Goal: Check status: Check status

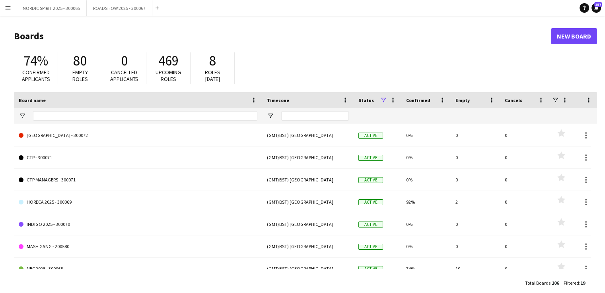
click at [9, 10] on app-icon "Menu" at bounding box center [8, 8] width 6 height 6
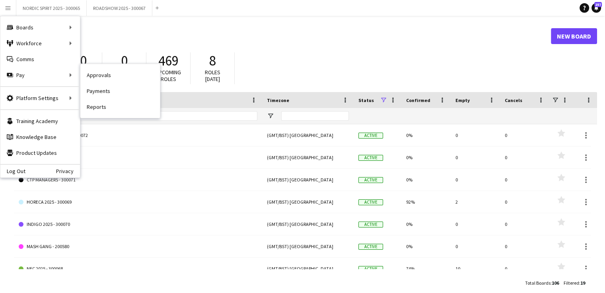
click at [91, 78] on link "Approvals" at bounding box center [120, 75] width 80 height 16
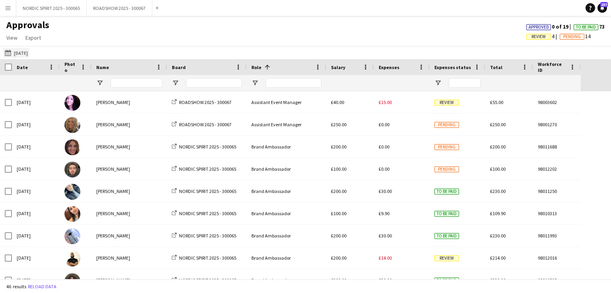
click at [25, 50] on button "[DATE] [DATE]" at bounding box center [16, 53] width 26 height 10
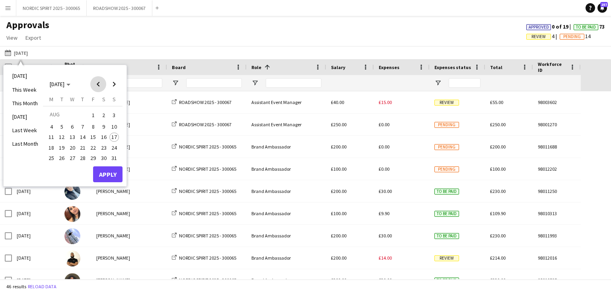
click at [97, 84] on span "Previous month" at bounding box center [98, 84] width 16 height 16
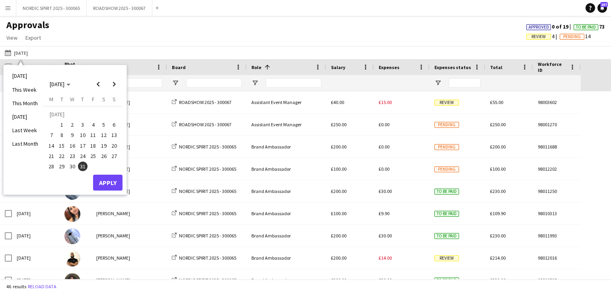
click at [60, 144] on span "15" at bounding box center [62, 146] width 10 height 10
click at [103, 179] on button "Apply" at bounding box center [107, 183] width 29 height 16
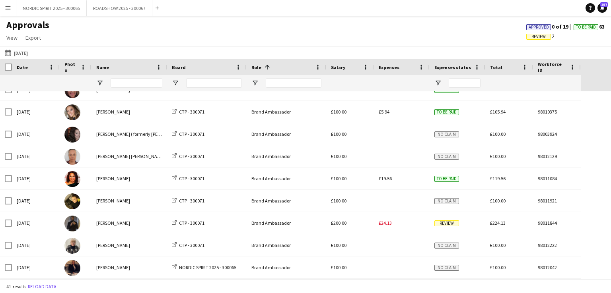
scroll to position [310, 0]
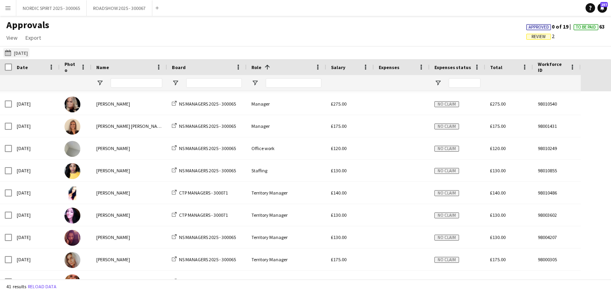
click at [29, 54] on button "[DATE] [DATE]" at bounding box center [16, 53] width 26 height 10
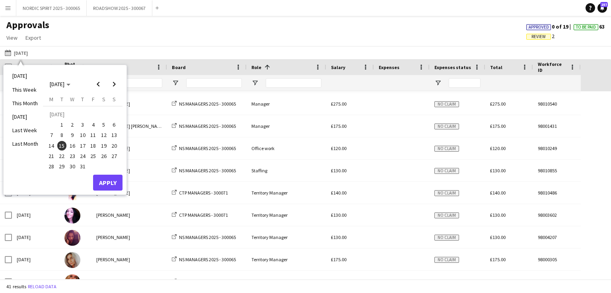
click at [73, 145] on span "16" at bounding box center [73, 146] width 10 height 10
click at [100, 183] on button "Apply" at bounding box center [107, 183] width 29 height 16
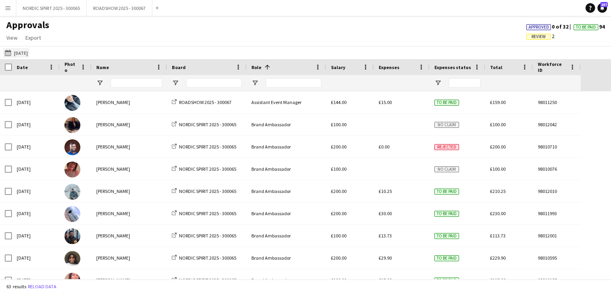
click at [21, 55] on button "[DATE] [DATE]" at bounding box center [16, 53] width 26 height 10
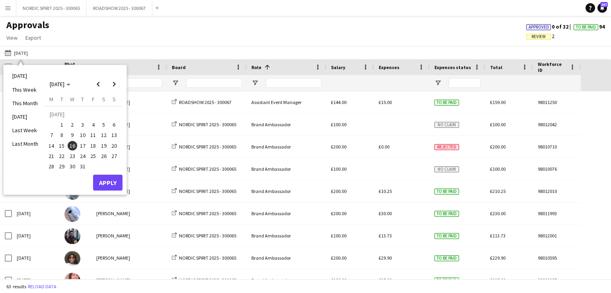
click at [59, 144] on span "15" at bounding box center [62, 146] width 10 height 10
click at [106, 181] on button "Apply" at bounding box center [107, 183] width 29 height 16
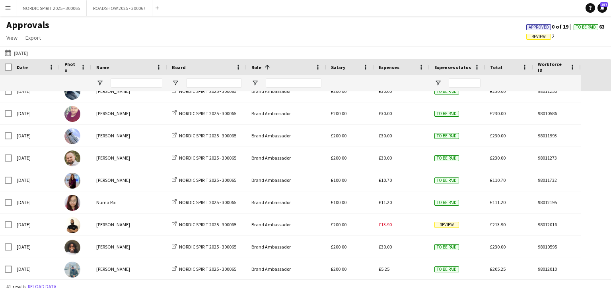
scroll to position [90, 0]
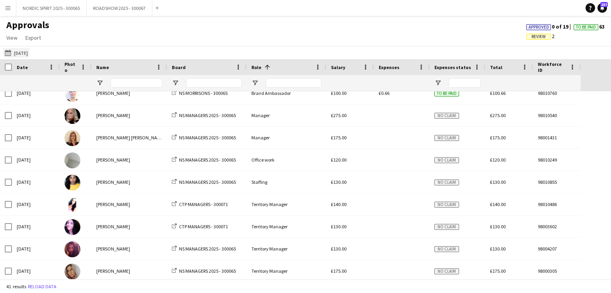
click at [24, 51] on button "[DATE] [DATE]" at bounding box center [16, 53] width 26 height 10
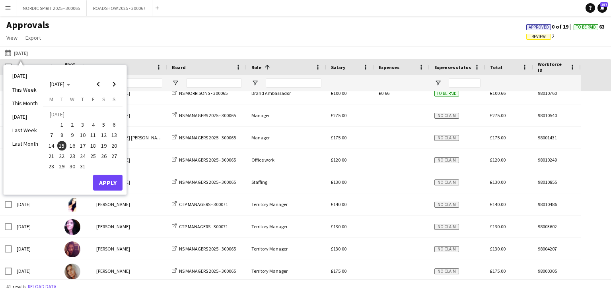
click at [71, 146] on span "16" at bounding box center [73, 146] width 10 height 10
click at [111, 181] on button "Apply" at bounding box center [107, 183] width 29 height 16
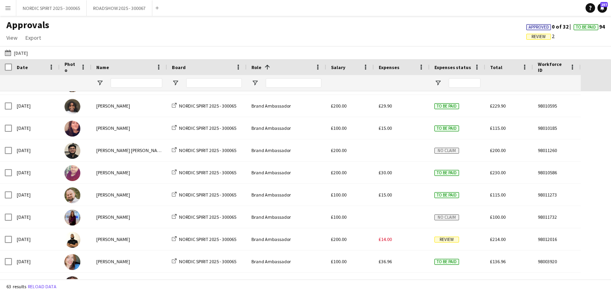
scroll to position [168, 0]
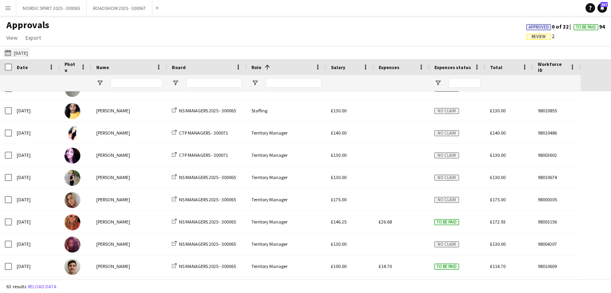
click at [29, 52] on button "[DATE] [DATE]" at bounding box center [16, 53] width 26 height 10
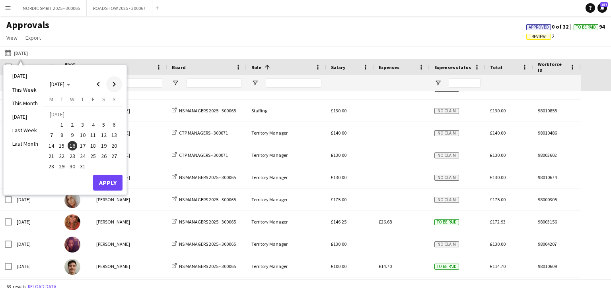
click at [113, 83] on span "Next month" at bounding box center [114, 84] width 16 height 16
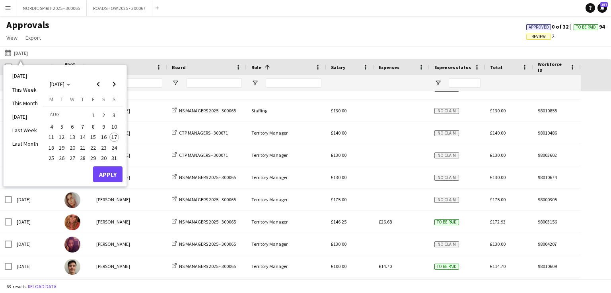
click at [92, 115] on span "1" at bounding box center [93, 115] width 10 height 11
click at [107, 174] on button "Apply" at bounding box center [107, 175] width 29 height 16
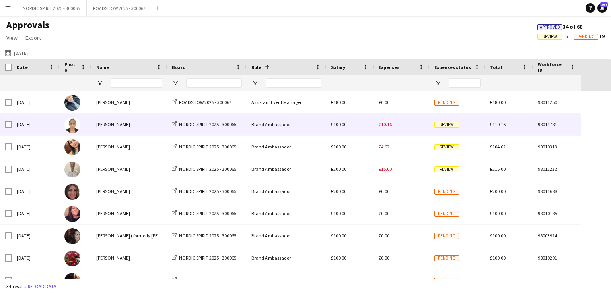
click at [389, 128] on span "£10.16" at bounding box center [385, 125] width 13 height 6
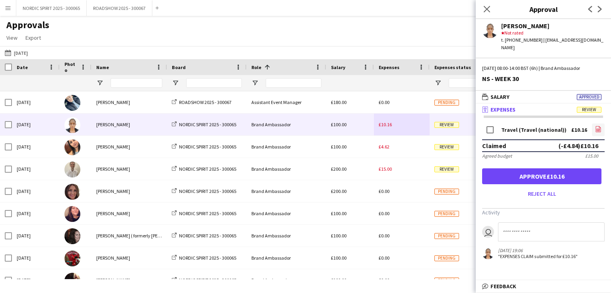
click at [598, 126] on icon "file-image" at bounding box center [598, 129] width 6 height 6
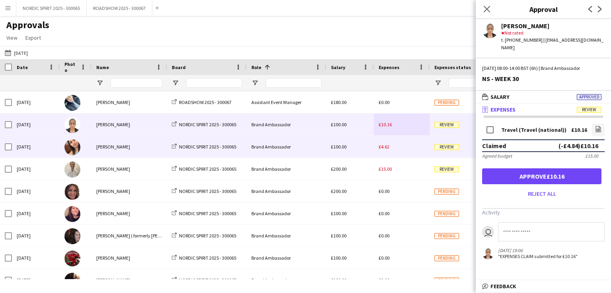
click at [386, 148] on span "£4.62" at bounding box center [384, 147] width 11 height 6
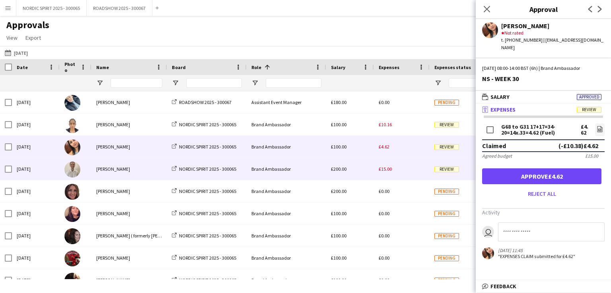
click at [390, 171] on span "£15.00" at bounding box center [385, 169] width 13 height 6
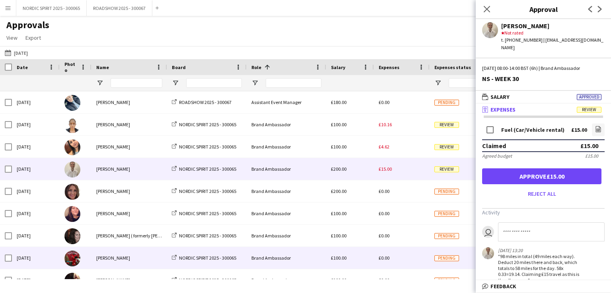
click at [406, 260] on div "£0.00" at bounding box center [402, 258] width 56 height 22
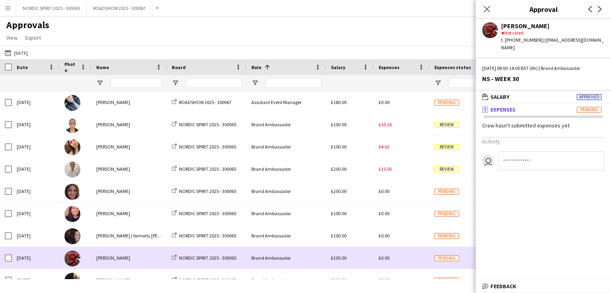
click at [406, 260] on div "£0.00" at bounding box center [402, 258] width 56 height 22
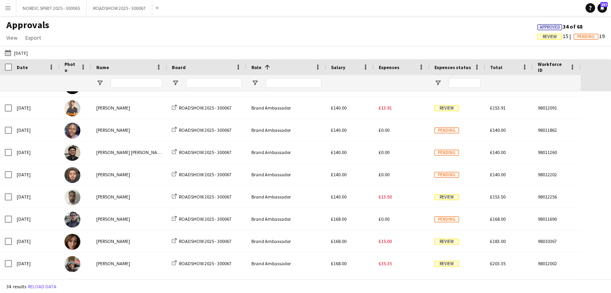
scroll to position [199, 0]
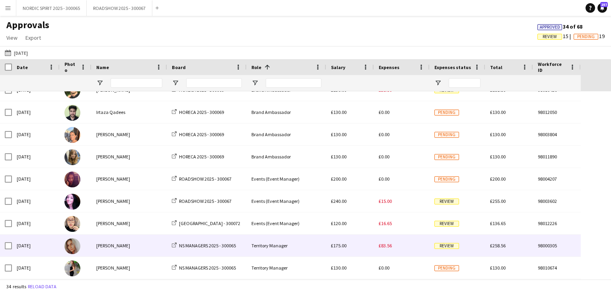
click at [383, 248] on span "£83.56" at bounding box center [385, 246] width 13 height 6
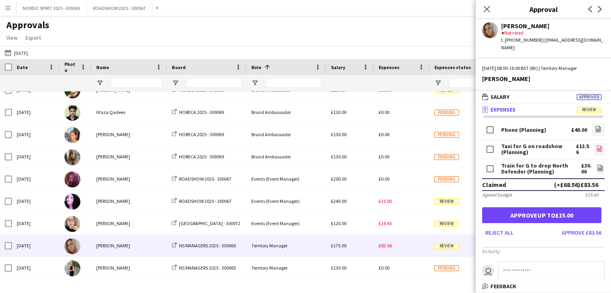
click at [598, 148] on icon at bounding box center [599, 149] width 3 height 2
click at [597, 165] on icon "file-image" at bounding box center [600, 168] width 6 height 6
click at [27, 51] on button "[DATE] [DATE]" at bounding box center [16, 53] width 26 height 10
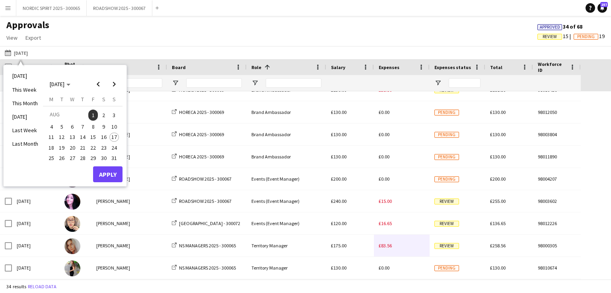
click at [113, 116] on span "3" at bounding box center [114, 115] width 10 height 11
click at [108, 171] on button "Apply" at bounding box center [107, 175] width 29 height 16
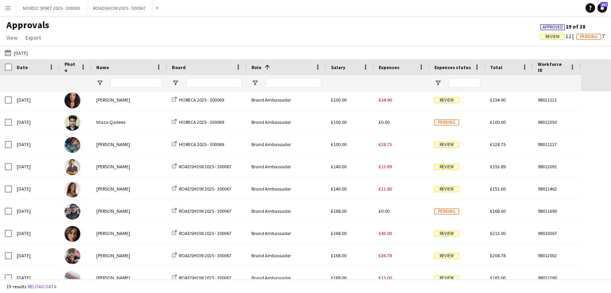
scroll to position [59, 0]
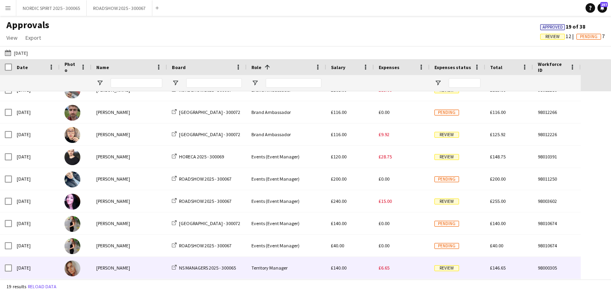
click at [383, 270] on span "£6.65" at bounding box center [384, 268] width 11 height 6
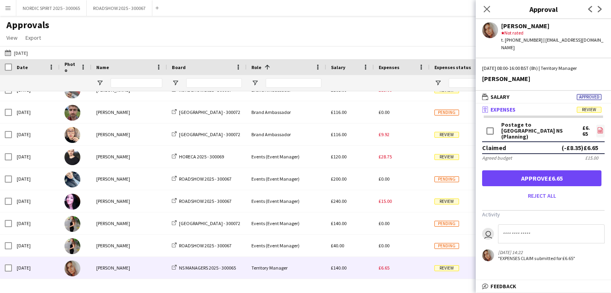
click at [600, 130] on icon at bounding box center [600, 130] width 1 height 1
click at [21, 52] on button "[DATE] [DATE]" at bounding box center [16, 53] width 26 height 10
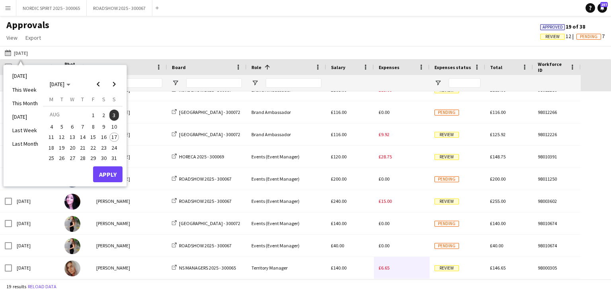
click at [50, 127] on span "4" at bounding box center [52, 127] width 10 height 10
click at [109, 177] on button "Apply" at bounding box center [107, 175] width 29 height 16
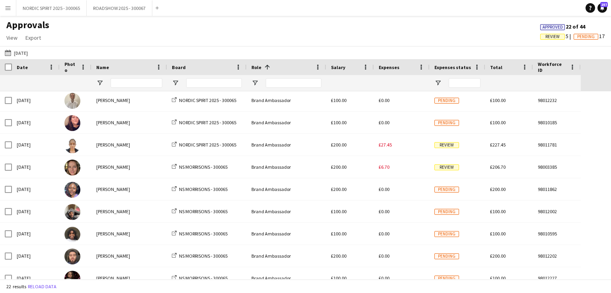
scroll to position [0, 0]
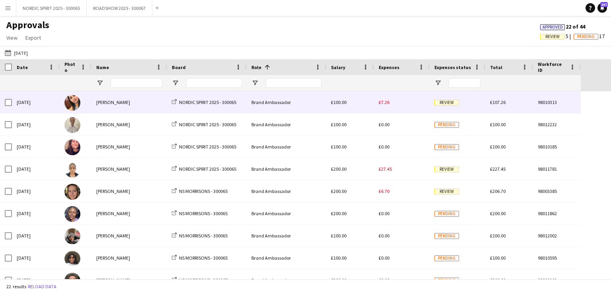
click at [388, 105] on span "£7.26" at bounding box center [384, 102] width 11 height 6
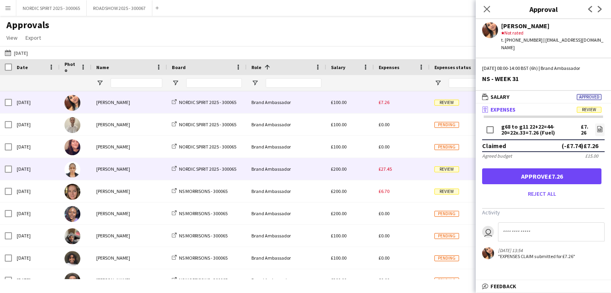
click at [385, 171] on span "£27.45" at bounding box center [385, 169] width 13 height 6
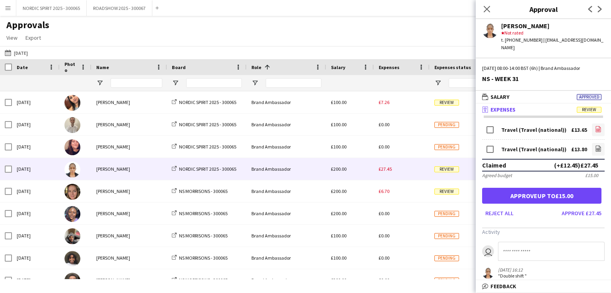
click at [595, 126] on icon "file-image" at bounding box center [598, 129] width 6 height 6
click at [595, 146] on icon "file-image" at bounding box center [598, 149] width 6 height 6
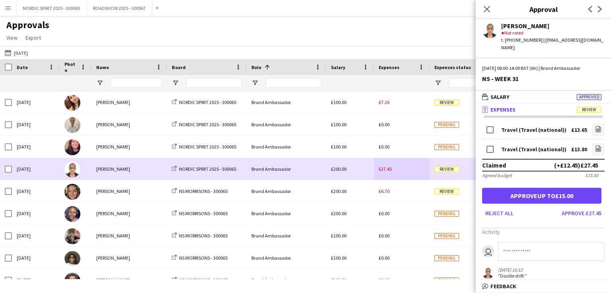
click at [411, 174] on div "£27.45" at bounding box center [402, 169] width 56 height 22
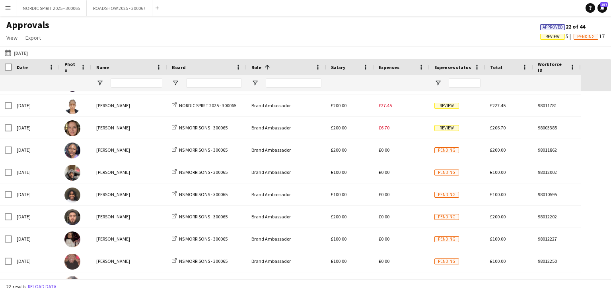
scroll to position [72, 0]
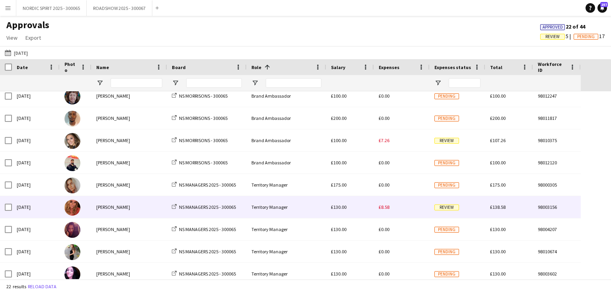
click at [385, 209] on span "£8.58" at bounding box center [384, 207] width 11 height 6
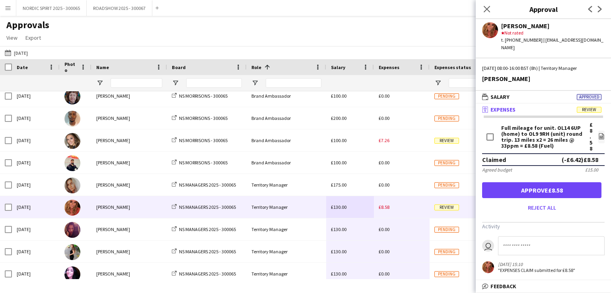
drag, startPoint x: 385, startPoint y: 209, endPoint x: 367, endPoint y: 272, distance: 65.1
click at [367, 272] on div "[DATE] [PERSON_NAME] NORDIC SPIRIT 2025 - 300065 Brand Ambassador £200.00 £27.4…" at bounding box center [290, 41] width 581 height 490
click at [24, 51] on button "[DATE] [DATE]" at bounding box center [16, 53] width 26 height 10
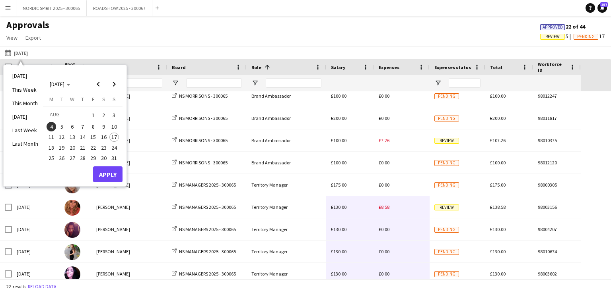
click at [62, 126] on span "5" at bounding box center [62, 127] width 10 height 10
click at [109, 171] on button "Apply" at bounding box center [107, 175] width 29 height 16
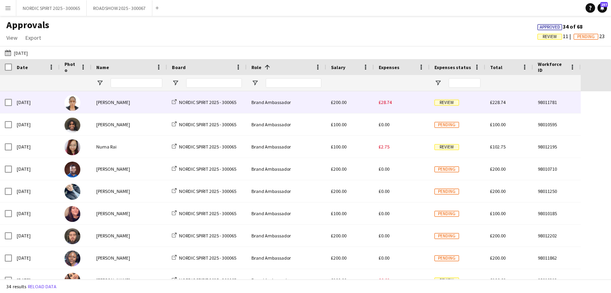
click at [389, 103] on span "£28.74" at bounding box center [385, 102] width 13 height 6
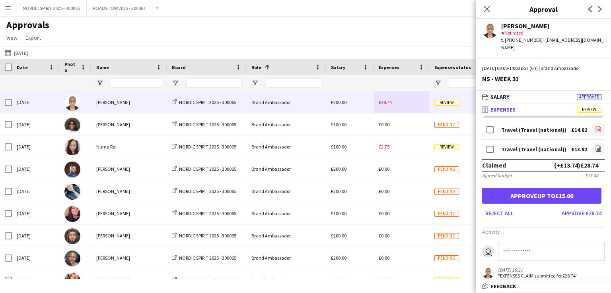
click at [596, 129] on icon at bounding box center [597, 130] width 3 height 2
click at [595, 146] on icon "file-image" at bounding box center [598, 149] width 6 height 6
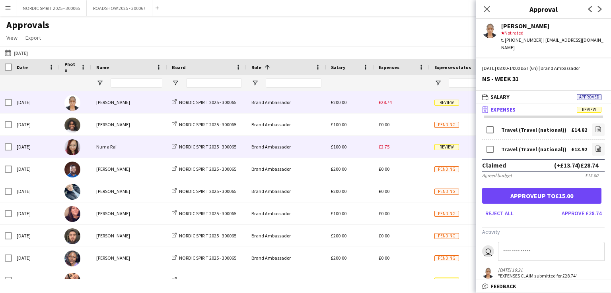
click at [384, 148] on span "£2.75" at bounding box center [384, 147] width 11 height 6
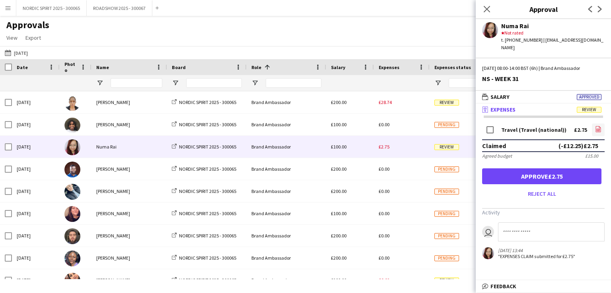
click at [598, 126] on icon "file-image" at bounding box center [598, 129] width 6 height 6
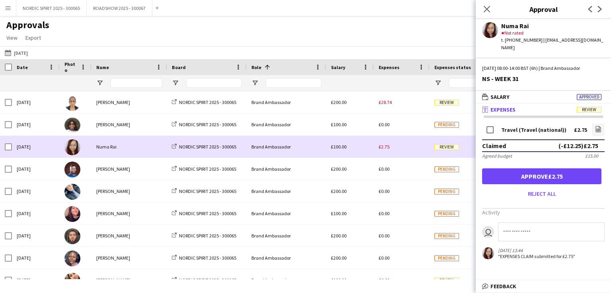
click at [400, 144] on div "£2.75" at bounding box center [402, 147] width 56 height 22
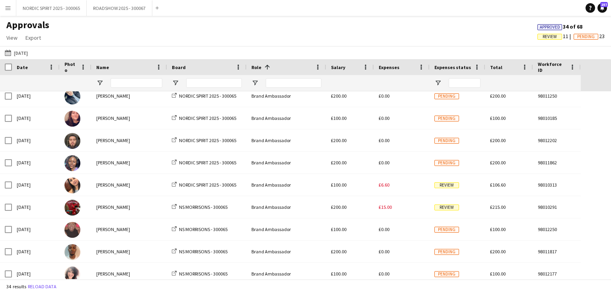
scroll to position [119, 0]
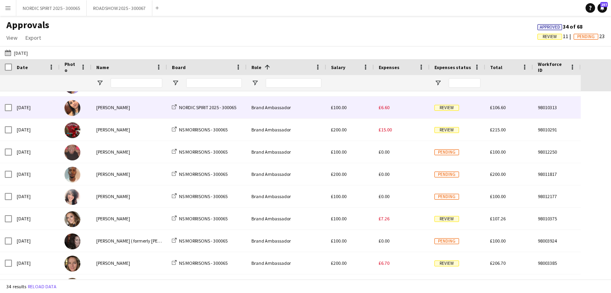
click at [382, 109] on span "£6.60" at bounding box center [384, 108] width 11 height 6
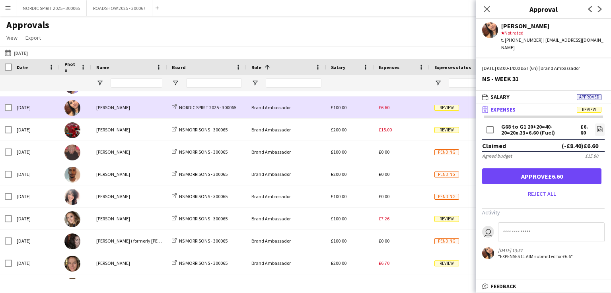
click at [402, 109] on div "£6.60" at bounding box center [402, 108] width 56 height 22
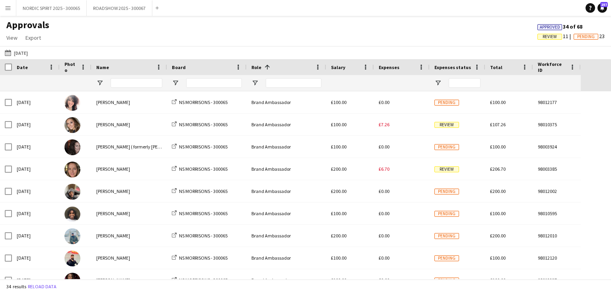
scroll to position [268, 0]
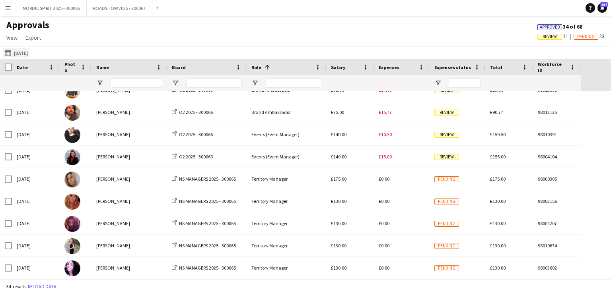
click at [29, 51] on button "[DATE] [DATE]" at bounding box center [16, 53] width 26 height 10
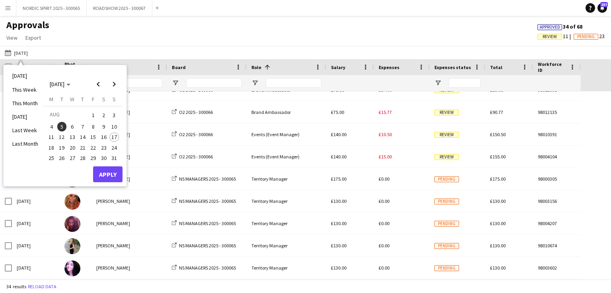
click at [73, 127] on span "6" at bounding box center [73, 127] width 10 height 10
click at [104, 173] on button "Apply" at bounding box center [107, 175] width 29 height 16
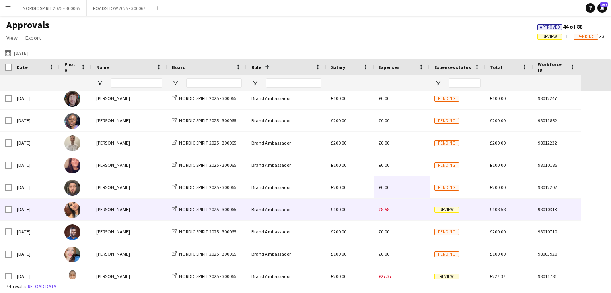
click at [386, 209] on span "£8.58" at bounding box center [384, 210] width 11 height 6
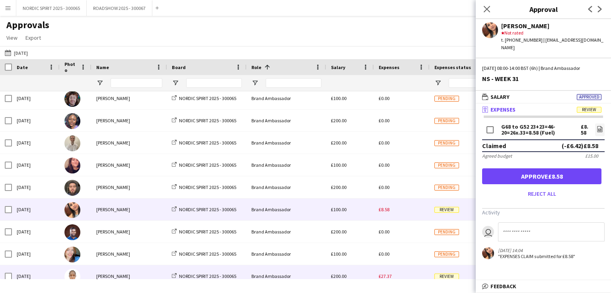
click at [383, 276] on span "£27.37" at bounding box center [385, 277] width 13 height 6
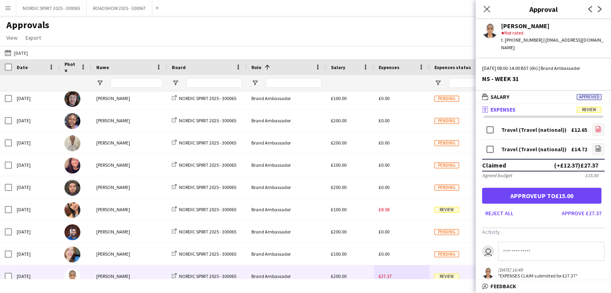
click at [595, 126] on icon "file-image" at bounding box center [598, 129] width 6 height 6
click at [596, 146] on icon at bounding box center [598, 149] width 5 height 6
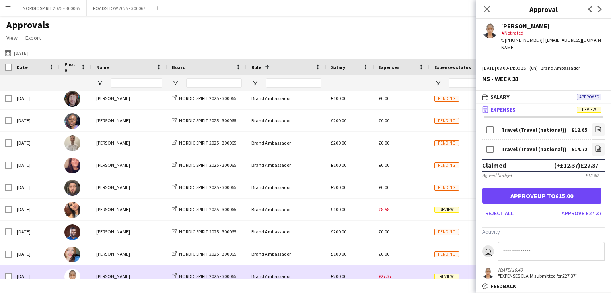
click at [408, 271] on div "£27.37" at bounding box center [402, 277] width 56 height 22
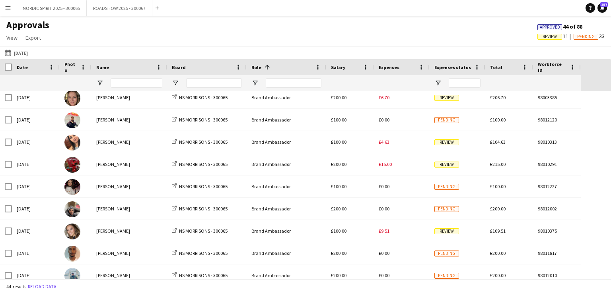
scroll to position [350, 0]
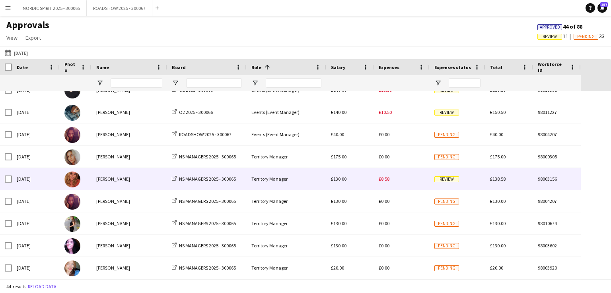
click at [383, 182] on div "£8.58" at bounding box center [402, 179] width 56 height 22
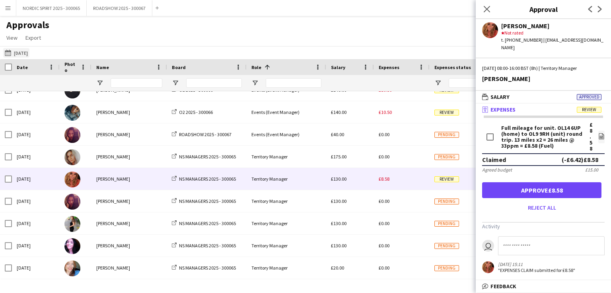
click at [23, 52] on button "[DATE] [DATE]" at bounding box center [16, 53] width 26 height 10
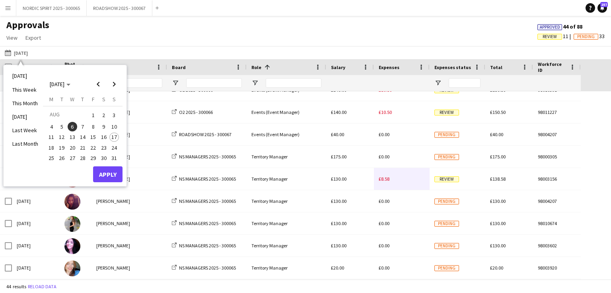
click at [82, 126] on span "7" at bounding box center [83, 127] width 10 height 10
click at [111, 173] on button "Apply" at bounding box center [107, 175] width 29 height 16
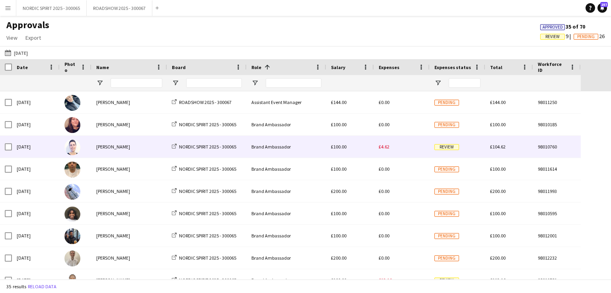
click at [386, 148] on span "£4.62" at bounding box center [384, 147] width 11 height 6
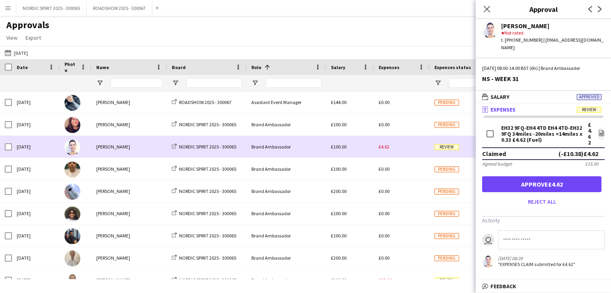
click at [401, 148] on div "£4.62" at bounding box center [402, 147] width 56 height 22
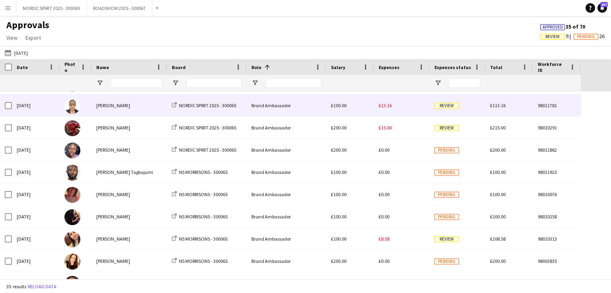
click at [386, 107] on span "£13.16" at bounding box center [385, 106] width 13 height 6
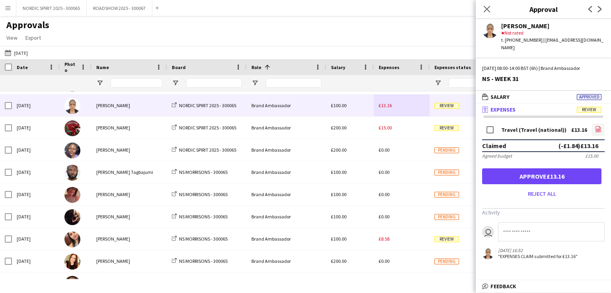
click at [596, 126] on icon "file-image" at bounding box center [598, 129] width 6 height 6
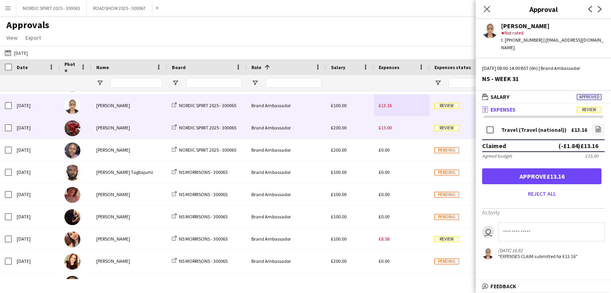
click at [393, 127] on div "£15.00" at bounding box center [402, 128] width 56 height 22
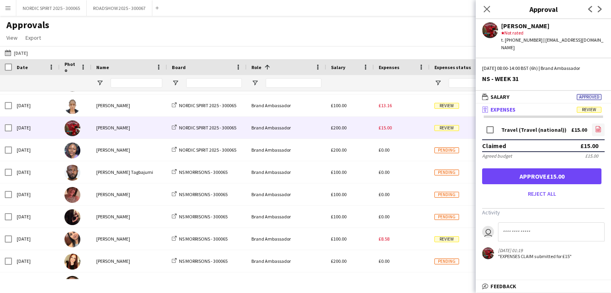
click at [598, 126] on icon "file-image" at bounding box center [598, 129] width 6 height 6
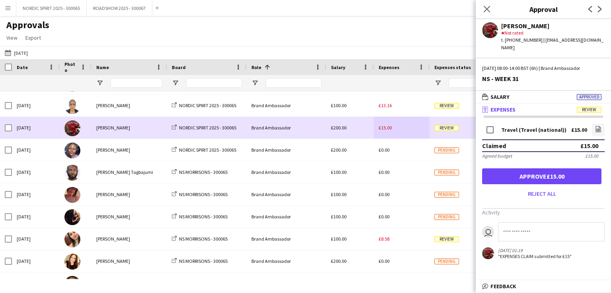
click at [408, 131] on div "£15.00" at bounding box center [402, 128] width 56 height 22
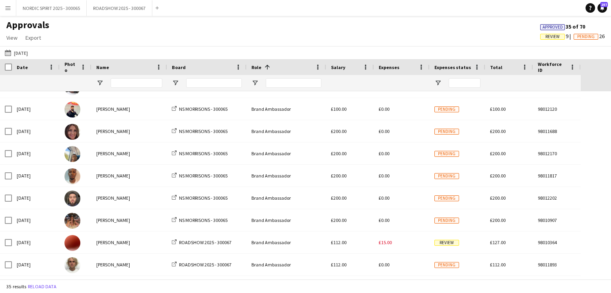
scroll to position [436, 0]
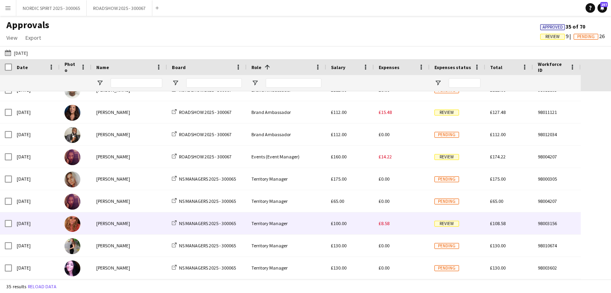
click at [386, 226] on span "£8.58" at bounding box center [384, 224] width 11 height 6
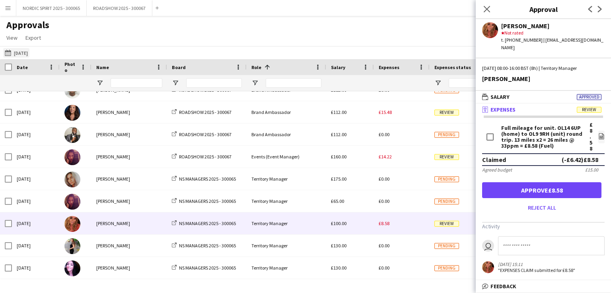
click at [27, 51] on button "[DATE] [DATE]" at bounding box center [16, 53] width 26 height 10
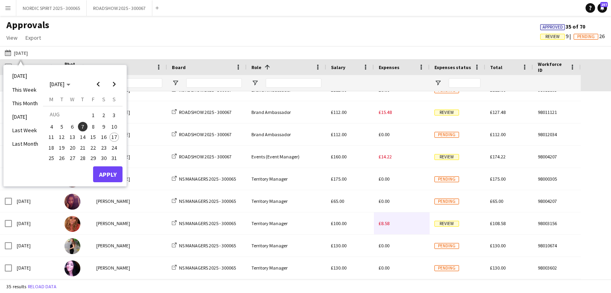
click at [93, 125] on span "8" at bounding box center [93, 127] width 10 height 10
click at [109, 175] on button "Apply" at bounding box center [107, 175] width 29 height 16
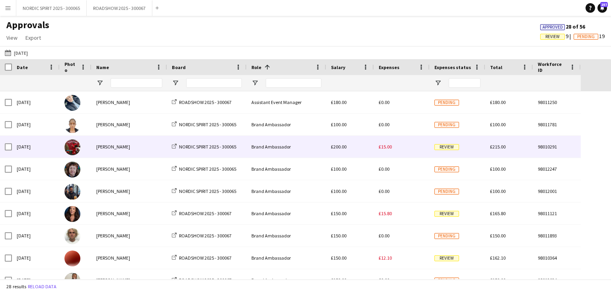
click at [389, 148] on span "£15.00" at bounding box center [385, 147] width 13 height 6
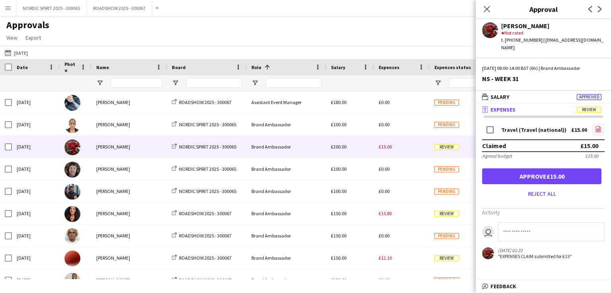
click at [598, 130] on icon at bounding box center [598, 130] width 1 height 1
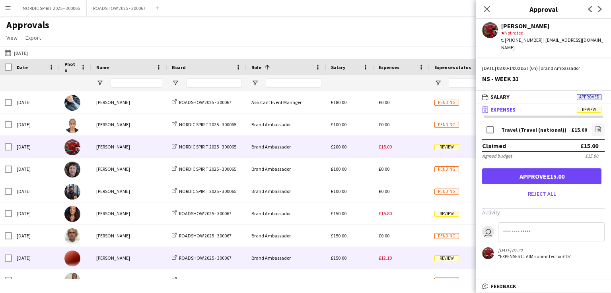
click at [401, 259] on div "£12.10" at bounding box center [402, 258] width 56 height 22
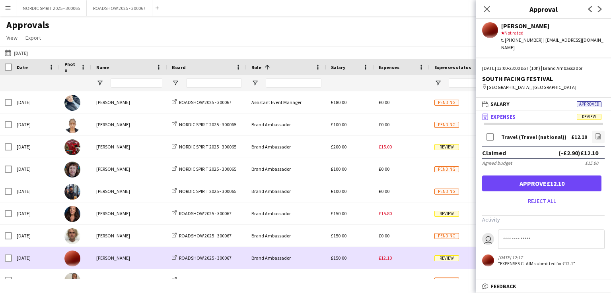
click at [401, 259] on div "£12.10" at bounding box center [402, 258] width 56 height 22
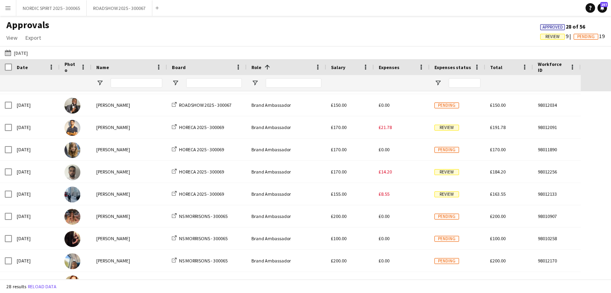
scroll to position [181, 0]
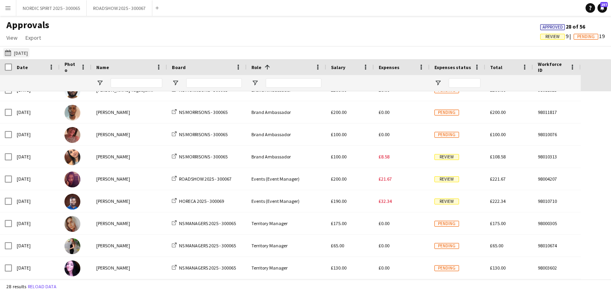
click at [25, 53] on button "[DATE] [DATE]" at bounding box center [16, 53] width 26 height 10
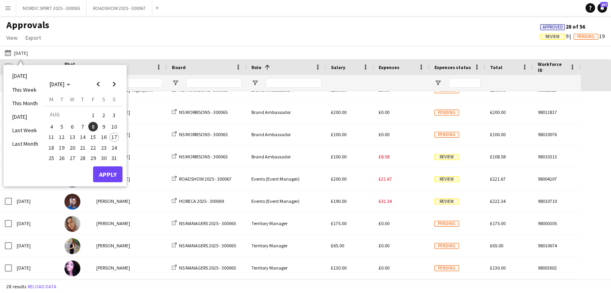
click at [104, 128] on span "9" at bounding box center [104, 127] width 10 height 10
click at [107, 171] on button "Apply" at bounding box center [107, 175] width 29 height 16
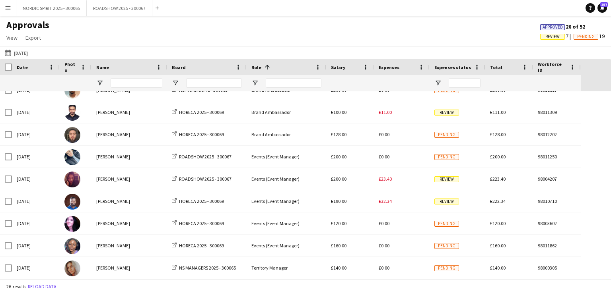
click at [7, 9] on app-icon "Menu" at bounding box center [8, 8] width 6 height 6
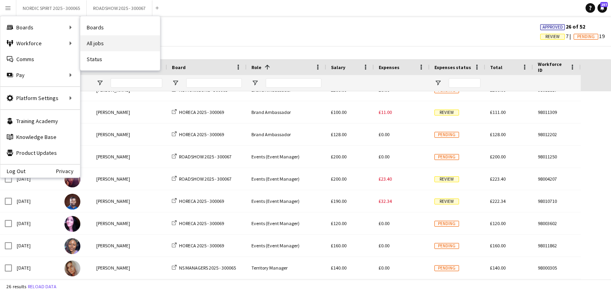
click at [100, 45] on link "All jobs" at bounding box center [120, 43] width 80 height 16
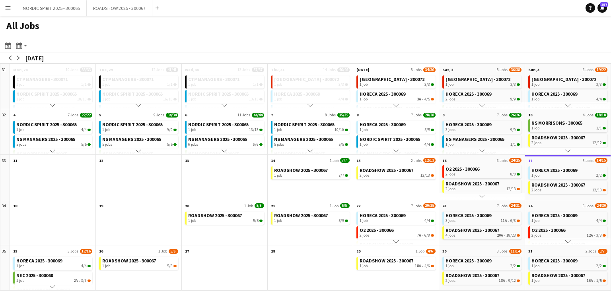
click at [9, 6] on app-icon "Menu" at bounding box center [8, 8] width 6 height 6
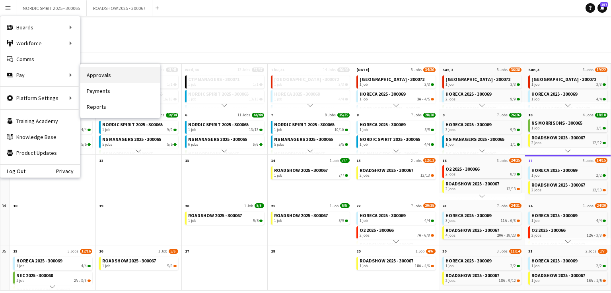
click at [96, 78] on link "Approvals" at bounding box center [120, 75] width 80 height 16
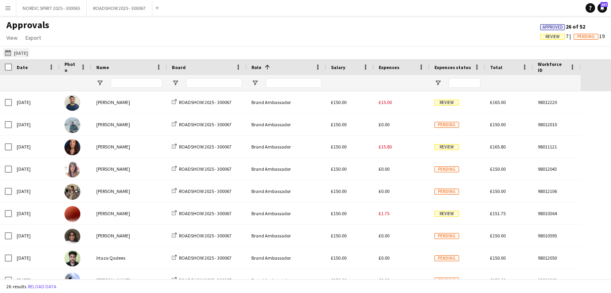
click at [24, 53] on button "[DATE] [DATE]" at bounding box center [16, 53] width 26 height 10
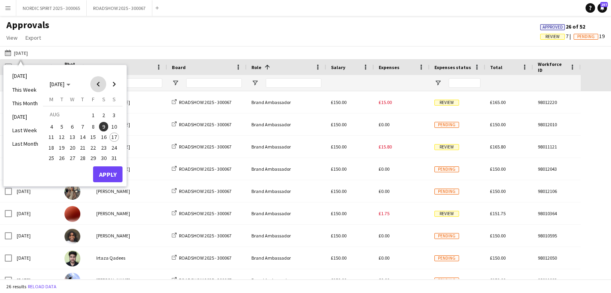
click at [97, 82] on span "Previous month" at bounding box center [98, 84] width 16 height 16
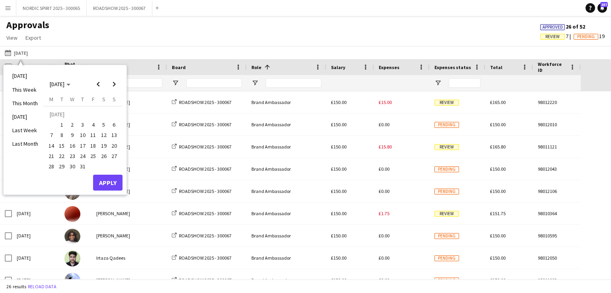
click at [102, 134] on span "12" at bounding box center [104, 136] width 10 height 10
click at [105, 182] on button "Apply" at bounding box center [107, 183] width 29 height 16
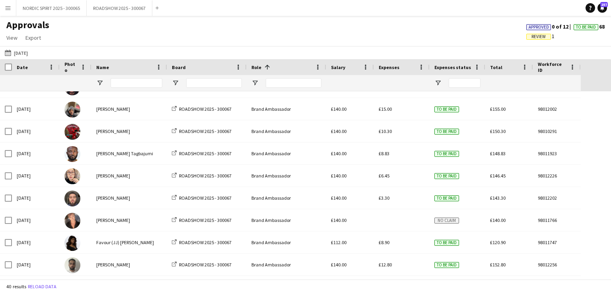
scroll to position [320, 0]
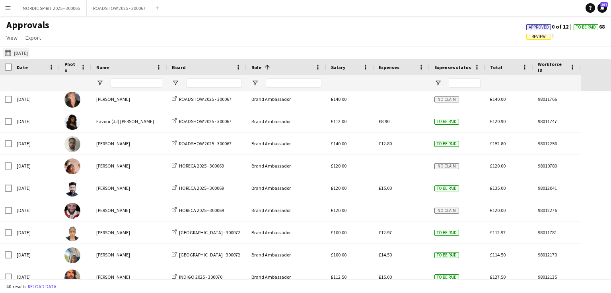
click at [21, 53] on button "[DATE] [DATE]" at bounding box center [16, 53] width 26 height 10
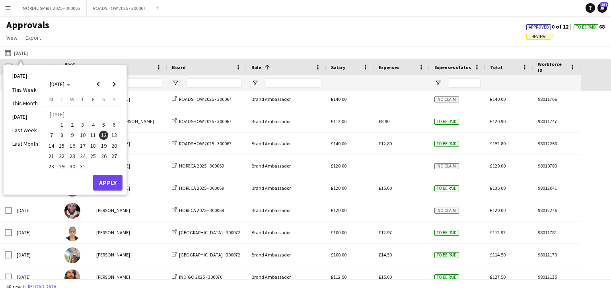
click at [115, 144] on span "20" at bounding box center [114, 146] width 10 height 10
click at [103, 180] on button "Apply" at bounding box center [107, 183] width 29 height 16
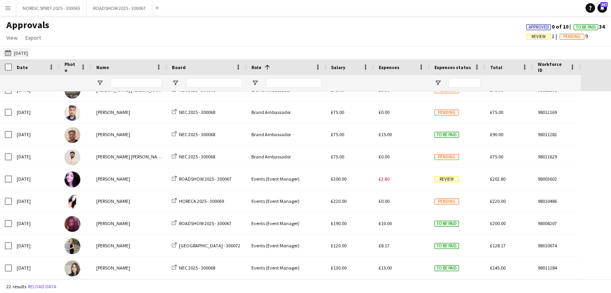
click at [27, 52] on button "[DATE] [DATE]" at bounding box center [16, 53] width 26 height 10
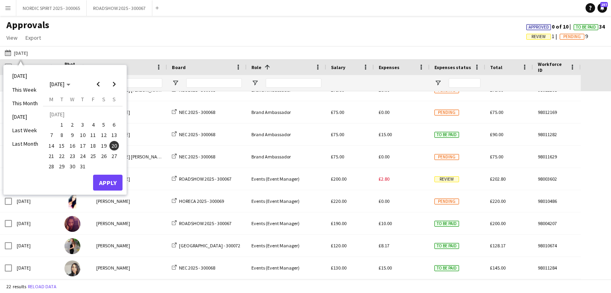
click at [116, 124] on span "6" at bounding box center [114, 125] width 10 height 10
click at [109, 179] on button "Apply" at bounding box center [107, 183] width 29 height 16
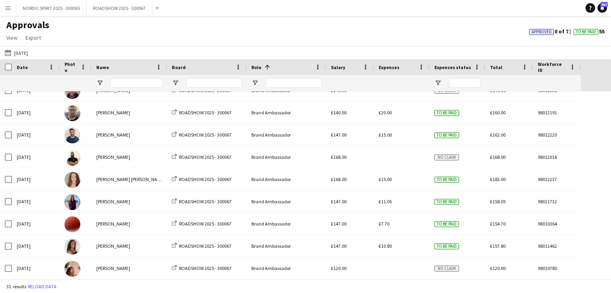
scroll to position [140, 0]
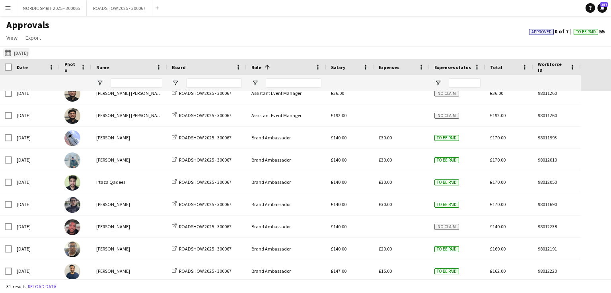
click at [29, 54] on button "[DATE] [DATE]" at bounding box center [16, 53] width 26 height 10
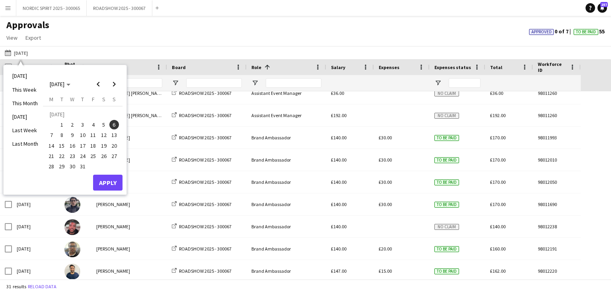
click at [112, 136] on span "13" at bounding box center [114, 136] width 10 height 10
click at [95, 182] on button "Apply" at bounding box center [107, 183] width 29 height 16
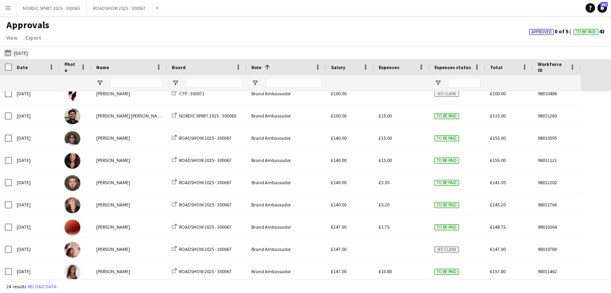
click at [27, 53] on button "[DATE] [DATE]" at bounding box center [16, 53] width 26 height 10
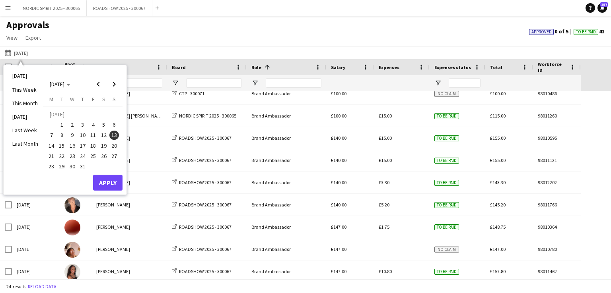
click at [72, 146] on span "16" at bounding box center [73, 146] width 10 height 10
click at [113, 182] on button "Apply" at bounding box center [107, 183] width 29 height 16
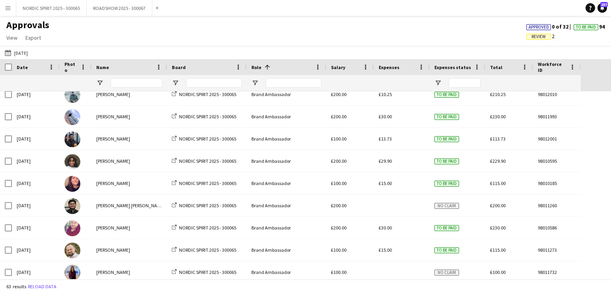
scroll to position [115, 0]
